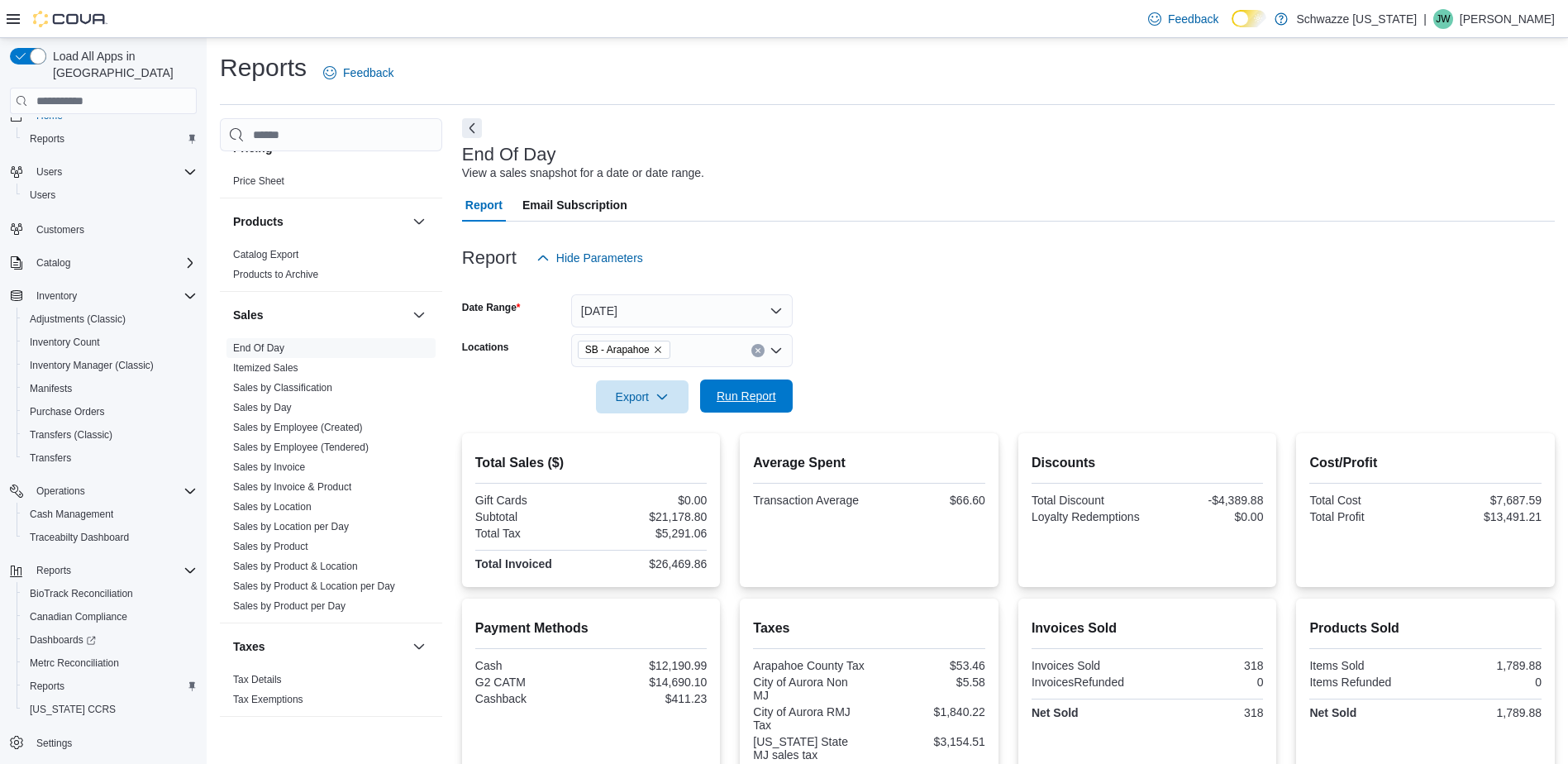
click at [751, 389] on span "Run Report" at bounding box center [746, 396] width 59 height 17
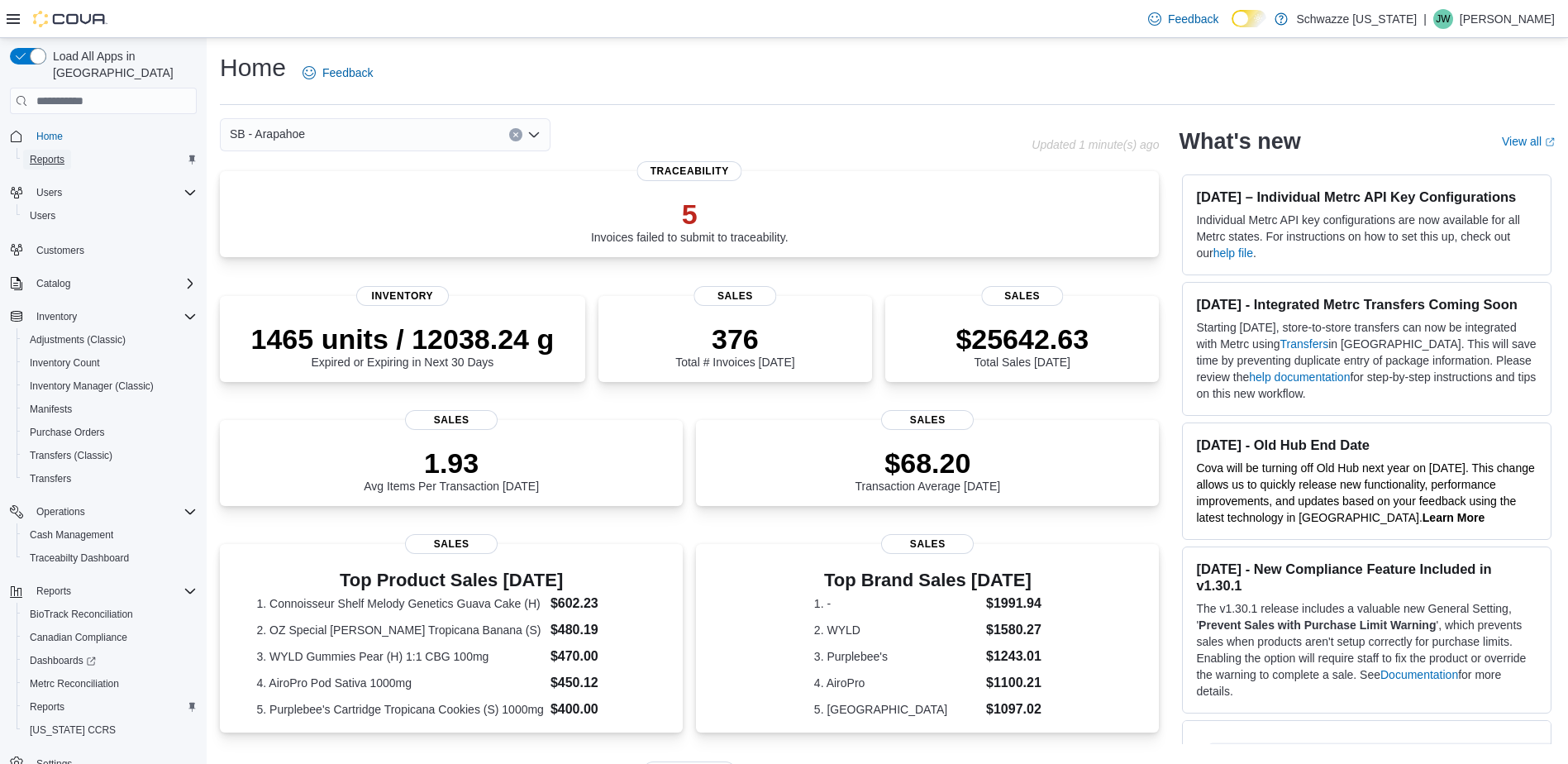
click at [66, 150] on link "Reports" at bounding box center [47, 159] width 48 height 20
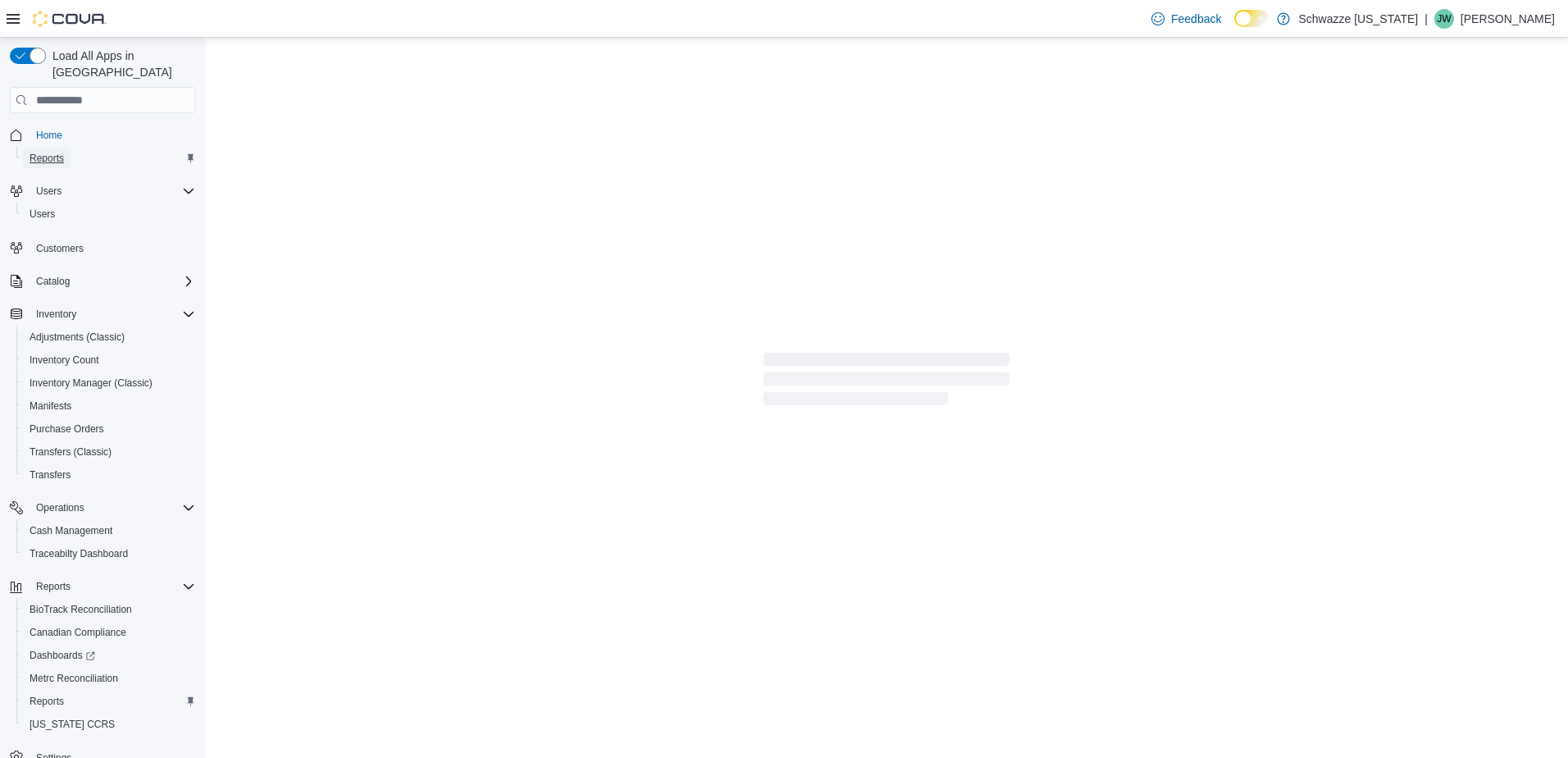
click at [48, 152] on span "Reports" at bounding box center [46, 159] width 34 height 13
click at [47, 695] on span "Reports" at bounding box center [46, 702] width 34 height 13
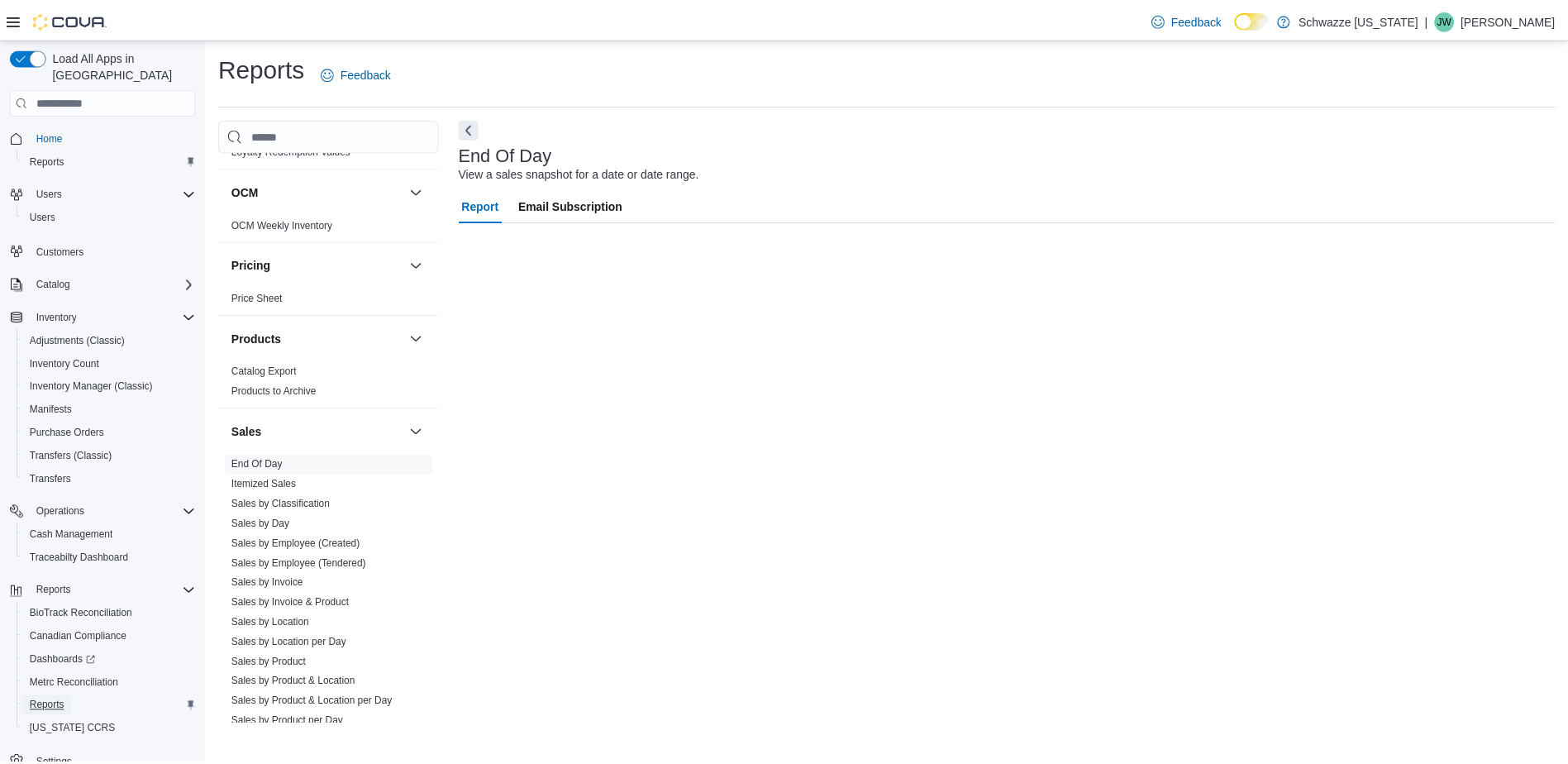
scroll to position [910, 0]
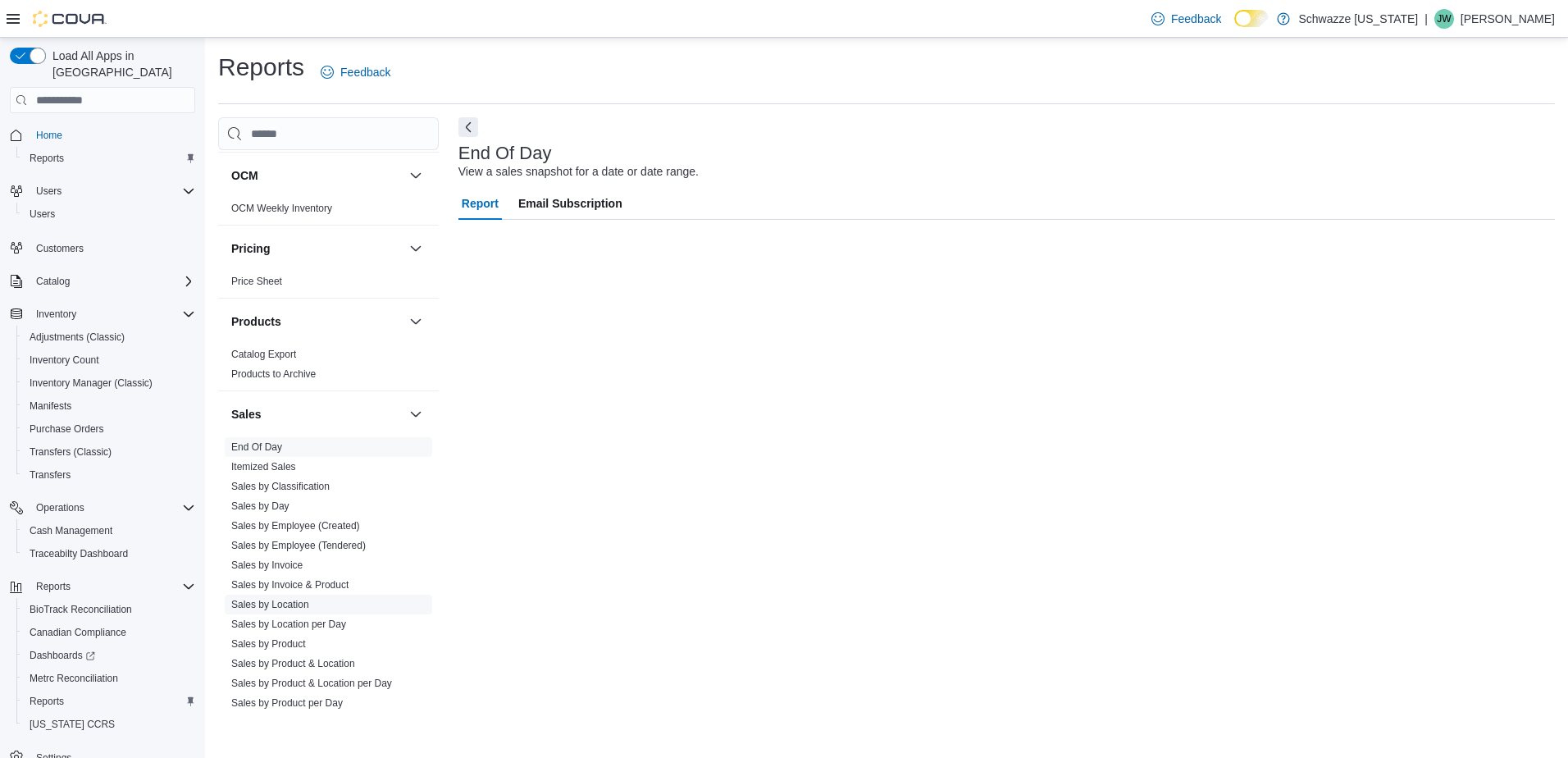
click at [292, 599] on link "Sales by Location" at bounding box center [270, 604] width 78 height 11
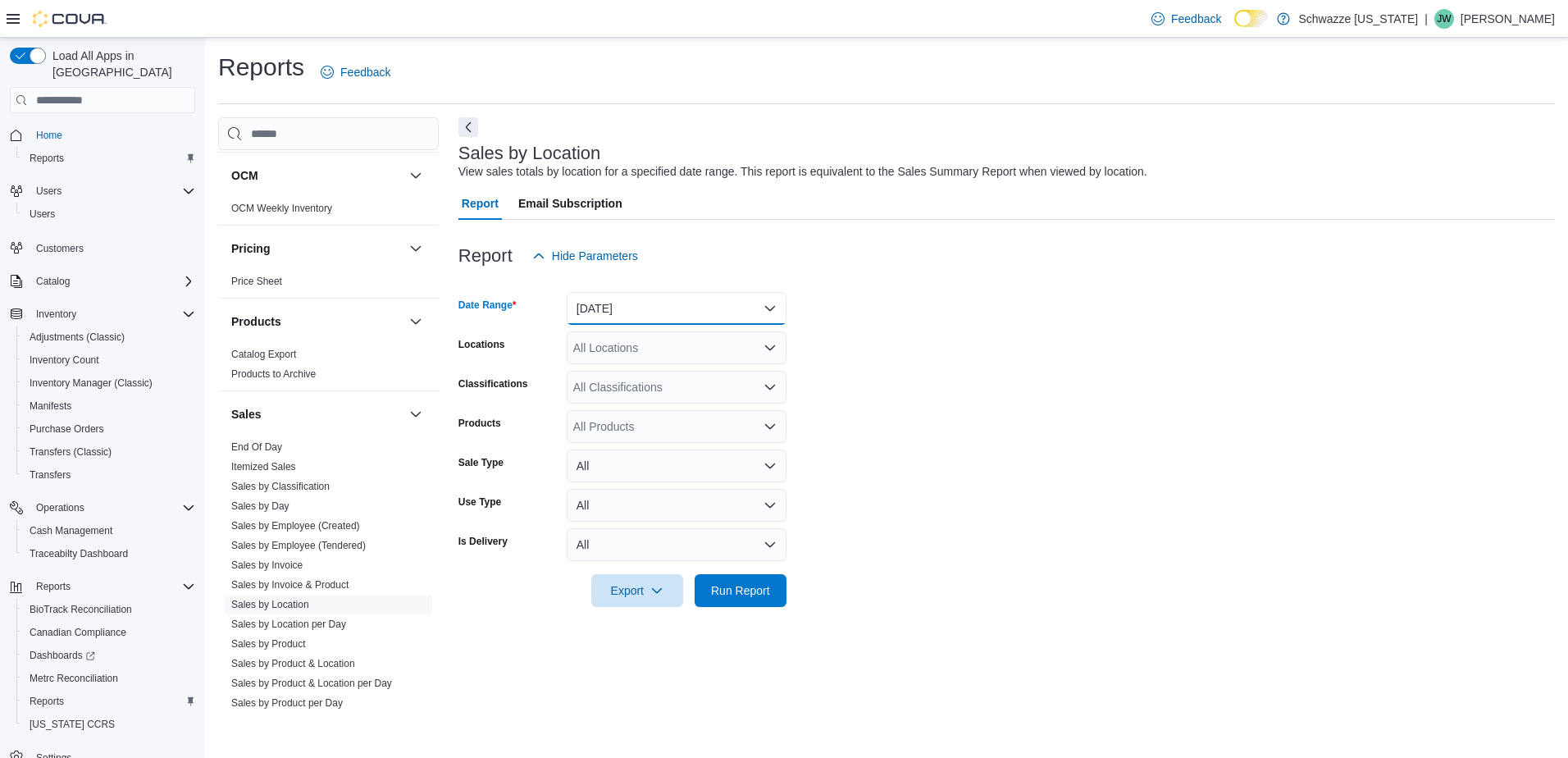
click at [759, 301] on button "[DATE]" at bounding box center [677, 309] width 219 height 33
click at [698, 370] on span "[DATE]" at bounding box center [686, 373] width 187 height 19
click at [778, 347] on div "All Locations" at bounding box center [677, 348] width 219 height 33
click at [897, 341] on form "Date Range [DATE] Locations All Locations Classifications All Classifications P…" at bounding box center [1006, 439] width 1096 height 335
click at [749, 595] on span "Run Report" at bounding box center [740, 590] width 59 height 17
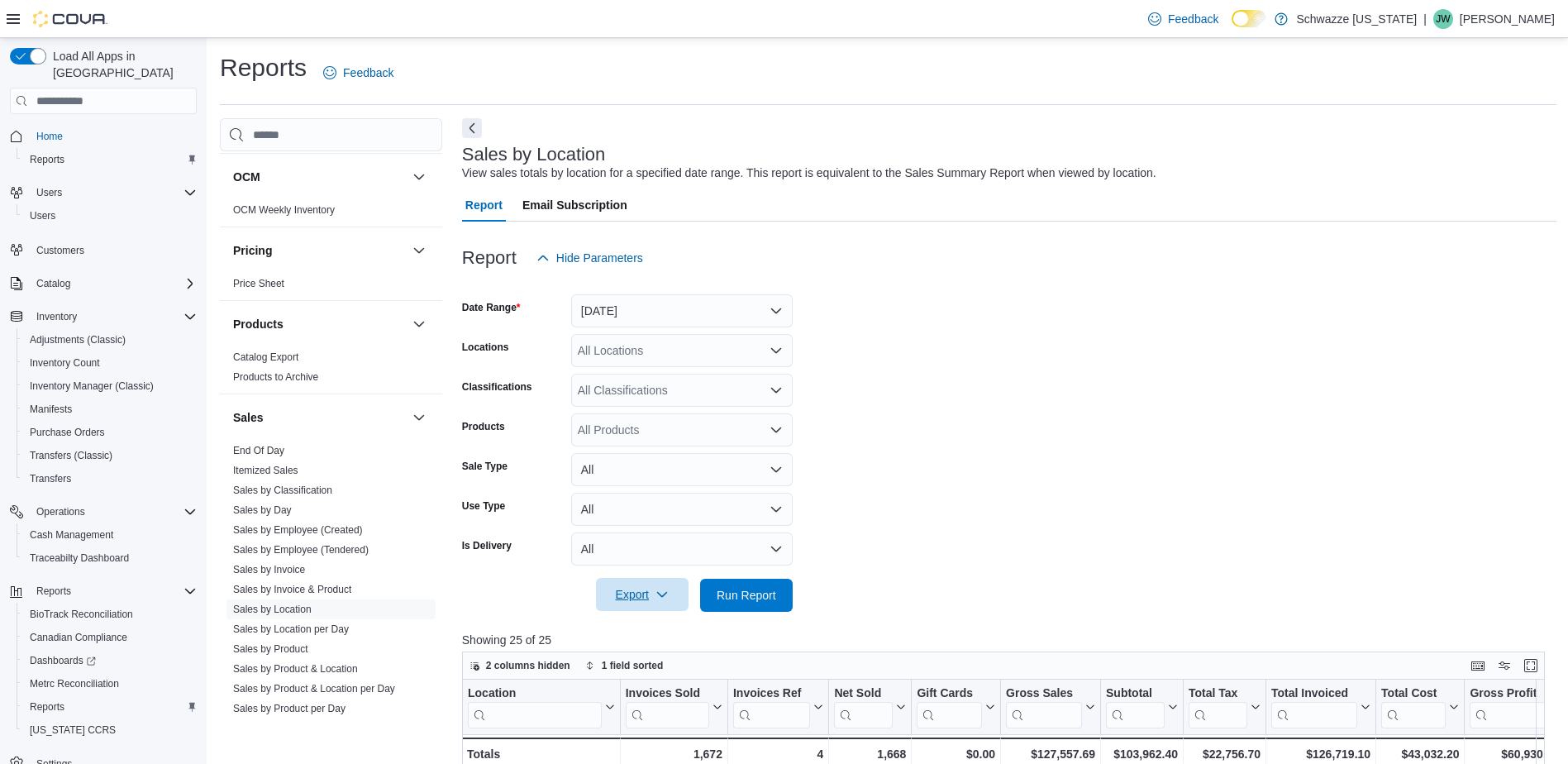
click at [638, 607] on span "Export" at bounding box center [642, 595] width 72 height 33
click at [660, 626] on span "Export to Excel" at bounding box center [645, 628] width 74 height 13
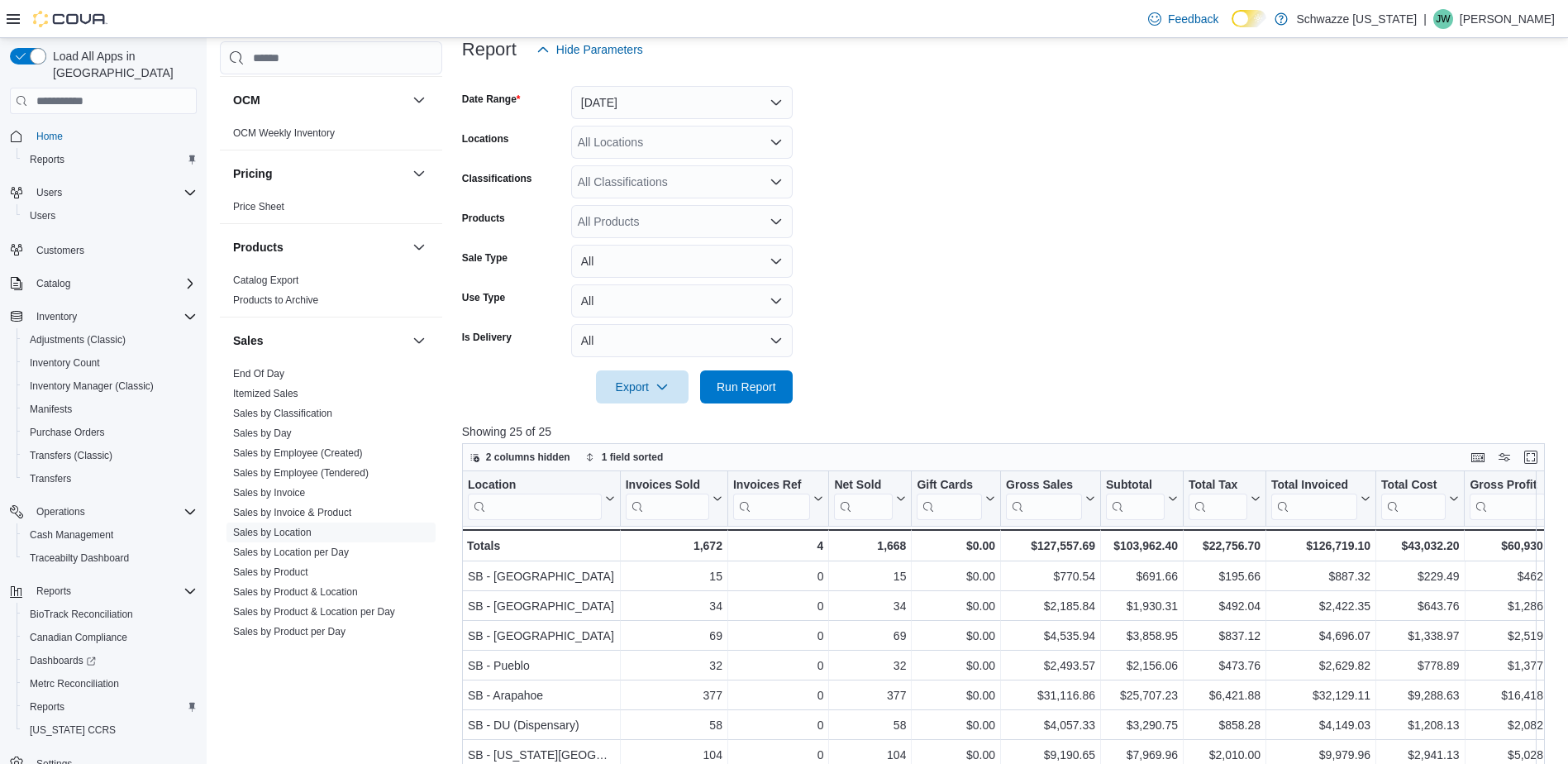
scroll to position [248, 0]
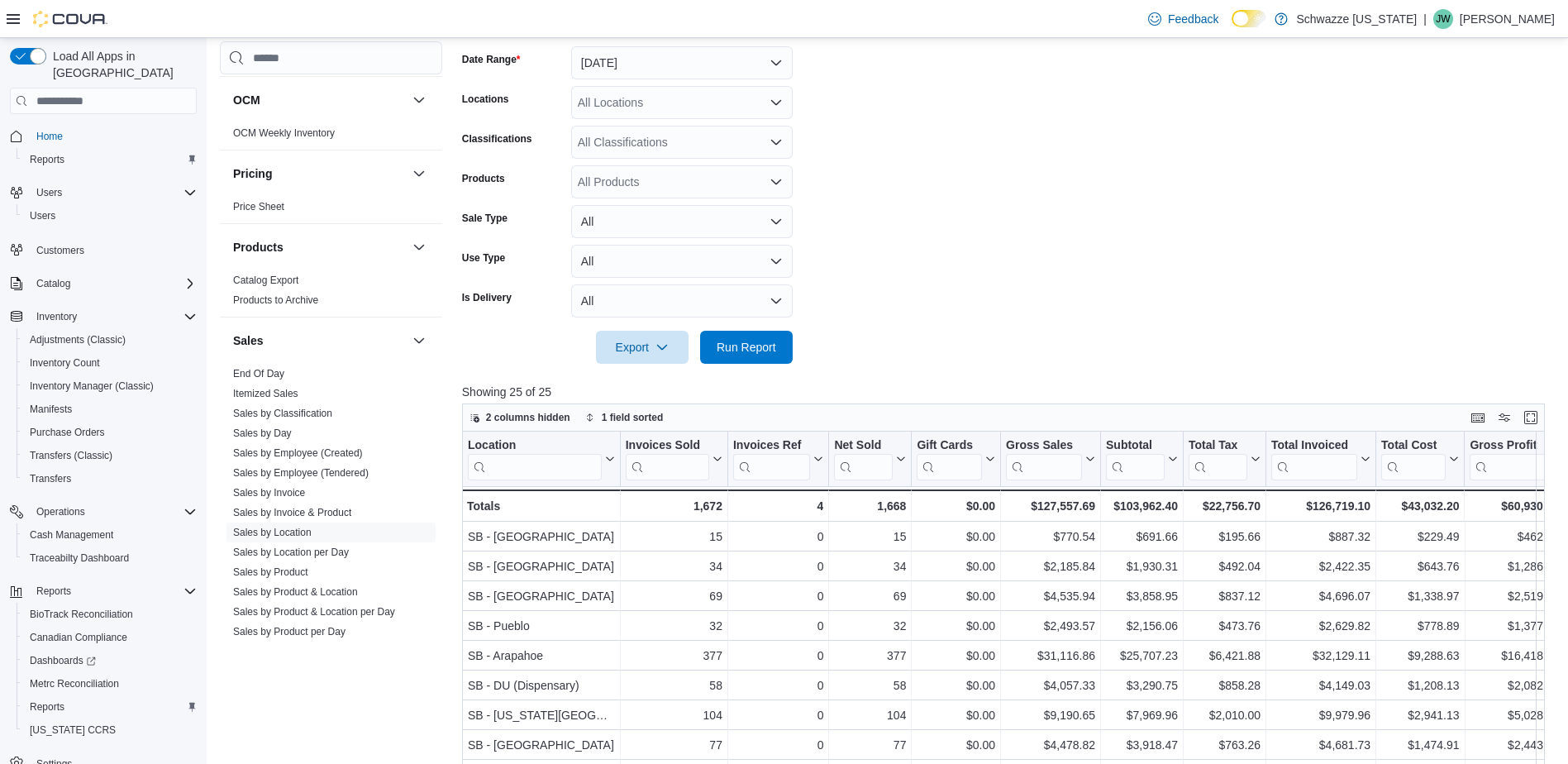
drag, startPoint x: 1337, startPoint y: 172, endPoint x: 1187, endPoint y: 241, distance: 165.1
click at [1337, 172] on form "Date Range [DATE] Locations All Locations Classifications All Classifications P…" at bounding box center [1009, 194] width 1094 height 337
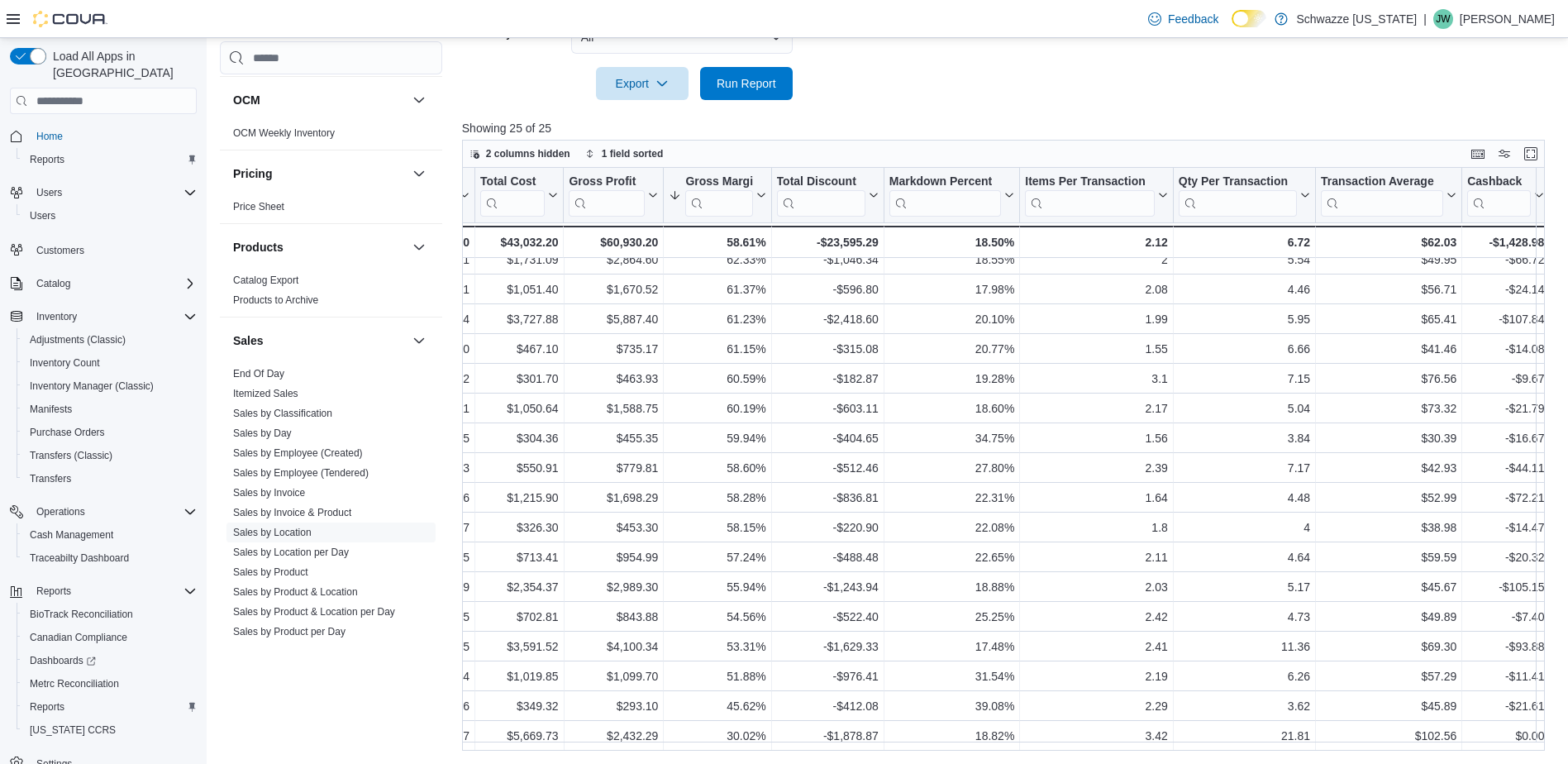
scroll to position [259, 985]
